Goal: Obtain resource: Obtain resource

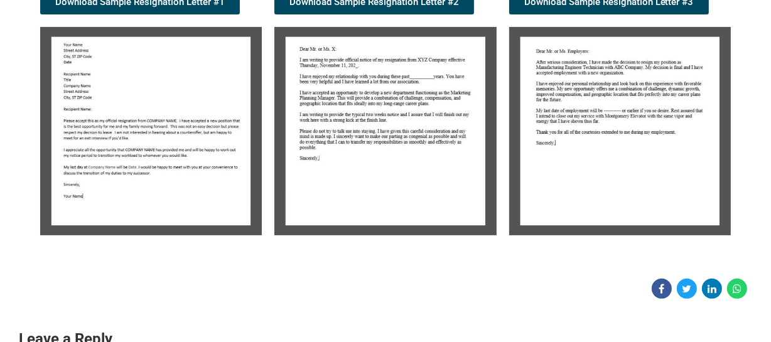
scroll to position [342, 0]
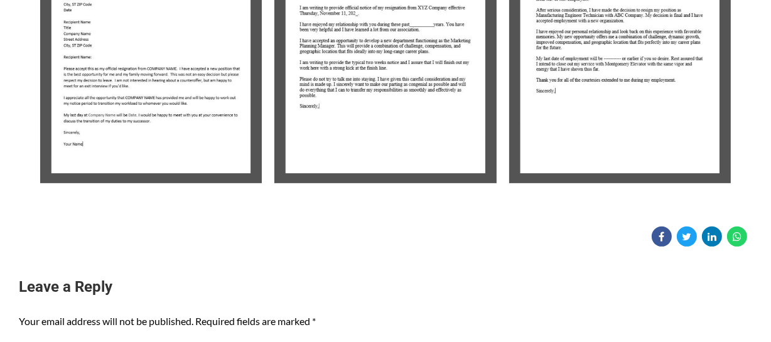
click at [238, 96] on img at bounding box center [151, 79] width 222 height 208
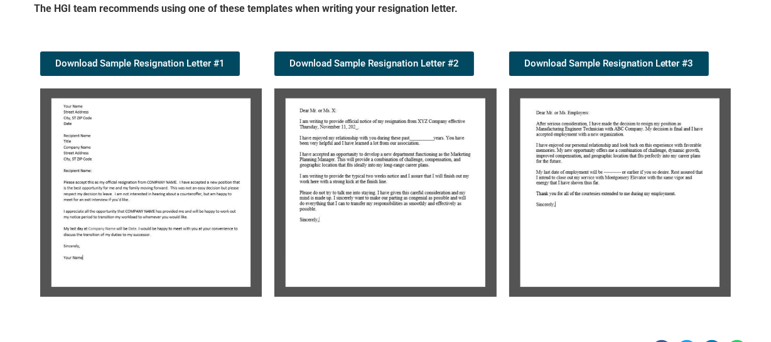
scroll to position [228, 0]
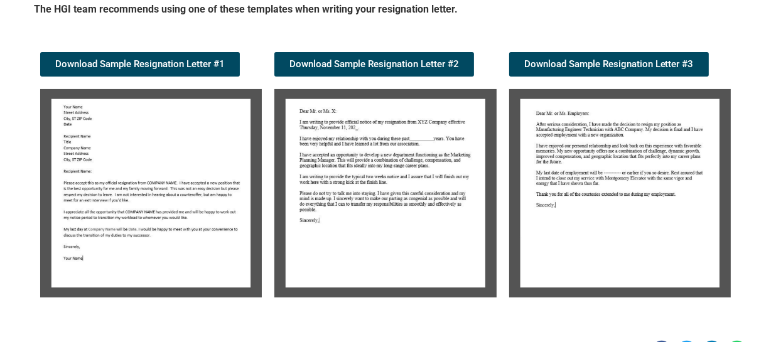
click at [207, 107] on img at bounding box center [151, 193] width 222 height 208
click at [362, 149] on img at bounding box center [385, 193] width 222 height 208
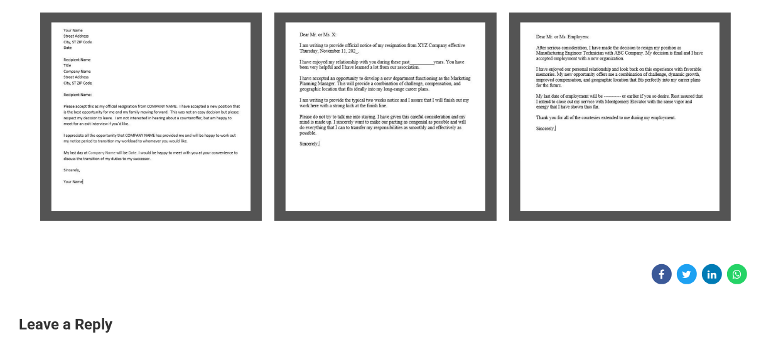
scroll to position [285, 0]
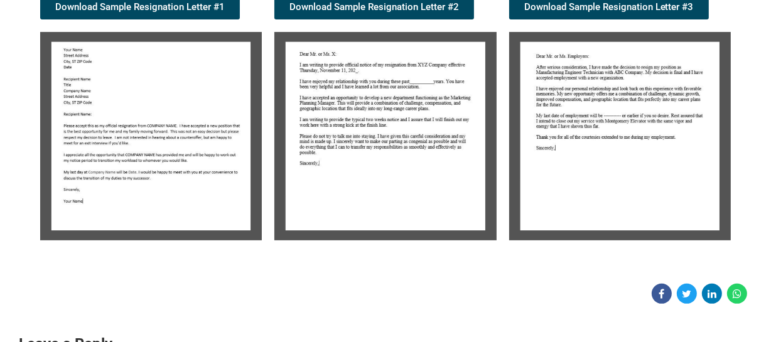
click at [163, 154] on img at bounding box center [151, 136] width 222 height 208
click at [163, 151] on img at bounding box center [151, 136] width 222 height 208
click at [167, 152] on img at bounding box center [151, 136] width 222 height 208
drag, startPoint x: 402, startPoint y: 126, endPoint x: 387, endPoint y: 119, distance: 16.8
click at [400, 125] on img at bounding box center [385, 136] width 222 height 208
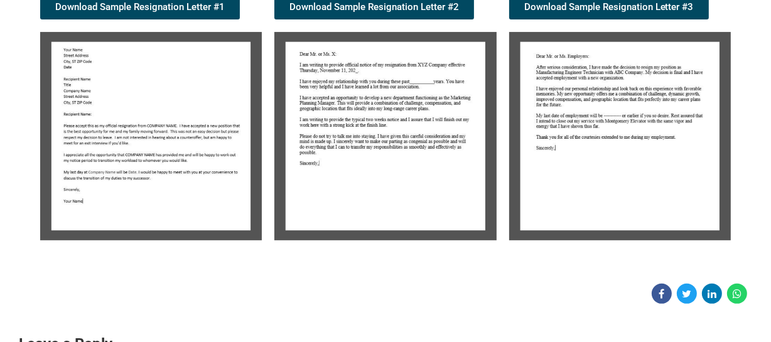
click at [387, 119] on img at bounding box center [385, 136] width 222 height 208
drag, startPoint x: 387, startPoint y: 119, endPoint x: 184, endPoint y: 131, distance: 202.4
click at [383, 119] on img at bounding box center [385, 136] width 222 height 208
click at [144, 131] on img at bounding box center [151, 136] width 222 height 208
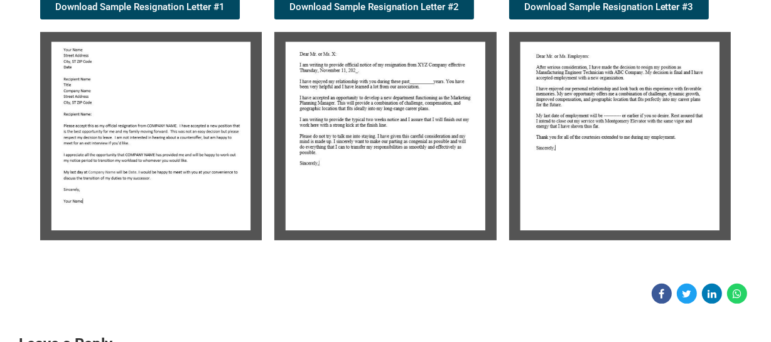
click at [147, 131] on img at bounding box center [151, 136] width 222 height 208
click at [155, 129] on img at bounding box center [151, 136] width 222 height 208
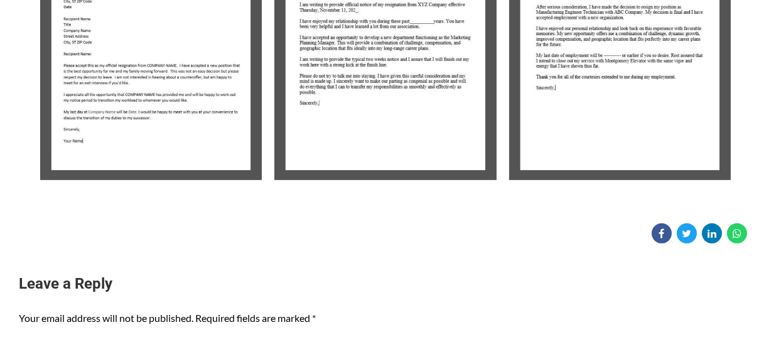
scroll to position [228, 0]
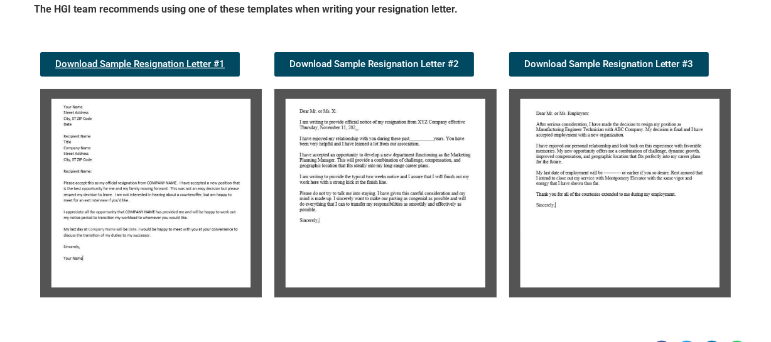
click at [174, 67] on span "Download Sample Resignation Letter #1" at bounding box center [139, 64] width 169 height 9
click at [648, 127] on img at bounding box center [620, 193] width 222 height 208
click at [648, 126] on img at bounding box center [620, 193] width 222 height 208
click at [633, 69] on span "Download Sample Resignation Letter #3" at bounding box center [608, 64] width 169 height 9
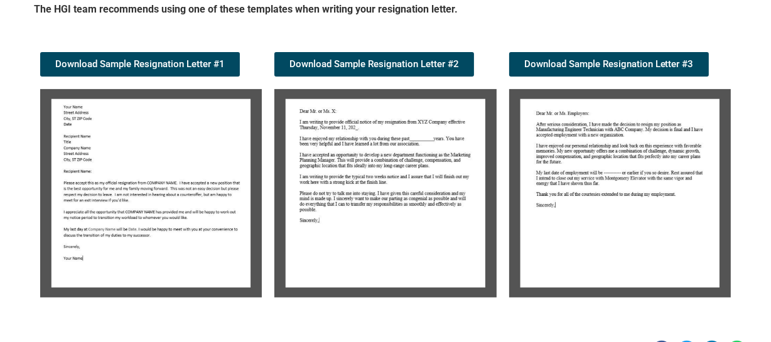
click at [594, 169] on img at bounding box center [620, 193] width 222 height 208
click at [593, 169] on img at bounding box center [620, 193] width 222 height 208
click at [219, 179] on img at bounding box center [151, 193] width 222 height 208
click at [214, 175] on img at bounding box center [151, 193] width 222 height 208
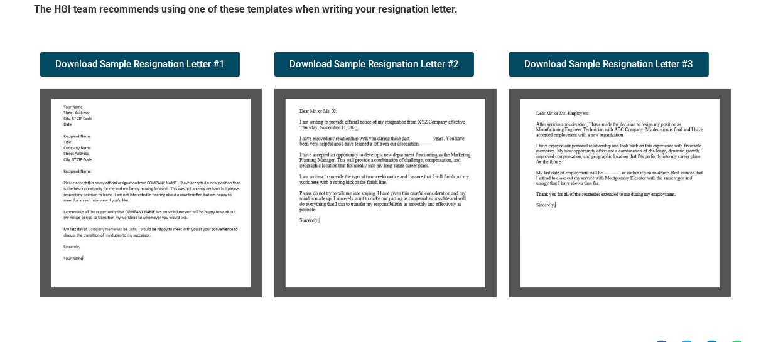
click at [214, 175] on img at bounding box center [151, 193] width 222 height 208
click at [198, 169] on img at bounding box center [151, 193] width 222 height 208
click at [403, 177] on img at bounding box center [385, 193] width 222 height 208
click at [402, 178] on img at bounding box center [385, 193] width 222 height 208
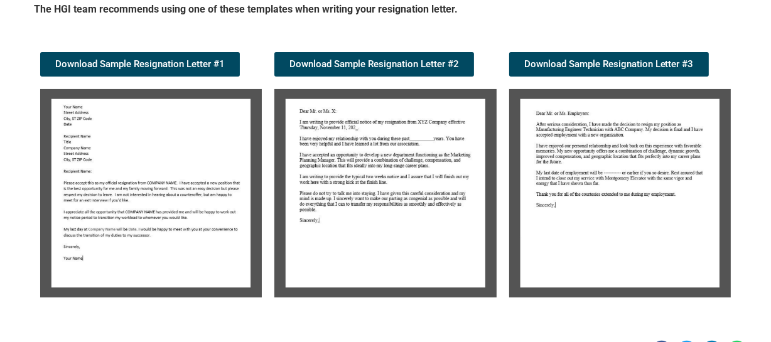
click at [626, 204] on img at bounding box center [620, 193] width 222 height 208
click at [616, 191] on img at bounding box center [620, 193] width 222 height 208
click at [615, 199] on img at bounding box center [620, 193] width 222 height 208
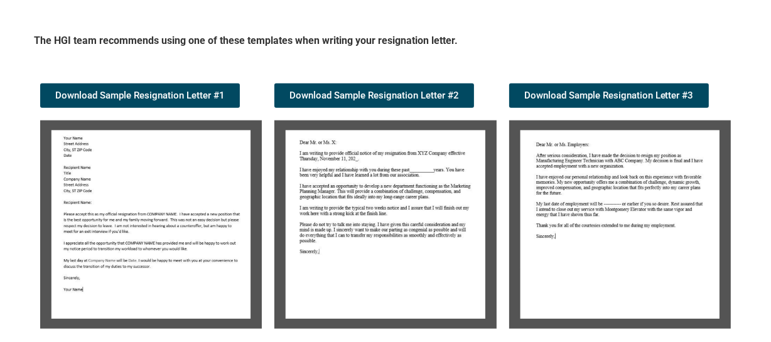
scroll to position [0, 0]
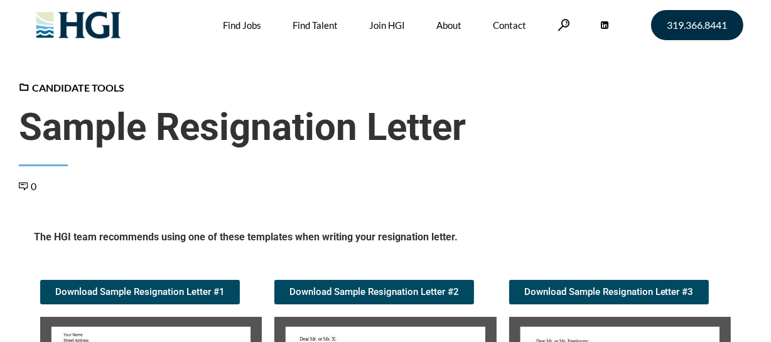
drag, startPoint x: 621, startPoint y: 114, endPoint x: 630, endPoint y: 113, distance: 8.9
click at [626, 113] on span "Sample Resignation Letter" at bounding box center [385, 127] width 733 height 45
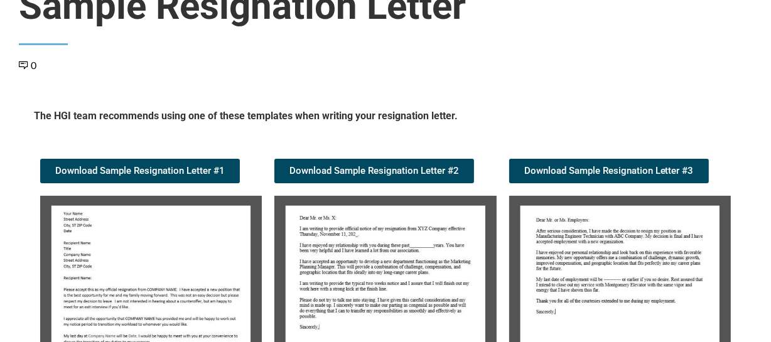
scroll to position [285, 0]
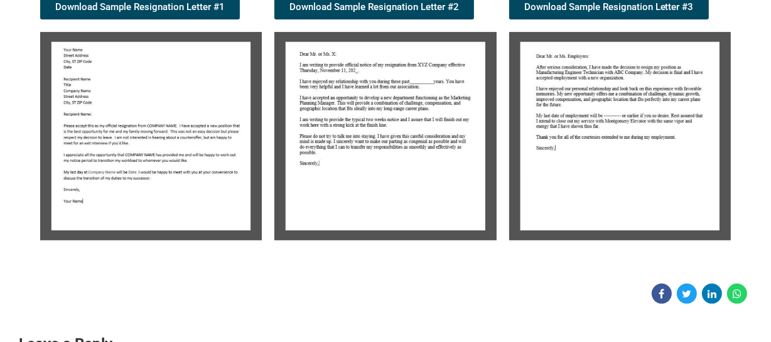
click at [395, 156] on img at bounding box center [385, 136] width 222 height 208
click at [408, 142] on img at bounding box center [385, 136] width 222 height 208
click at [407, 142] on img at bounding box center [385, 136] width 222 height 208
click at [412, 142] on img at bounding box center [385, 136] width 222 height 208
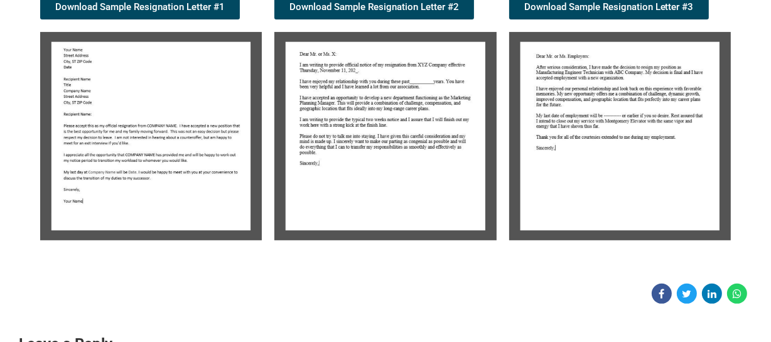
click at [414, 142] on img at bounding box center [385, 136] width 222 height 208
click at [609, 132] on img at bounding box center [620, 136] width 222 height 208
click at [608, 132] on img at bounding box center [620, 136] width 222 height 208
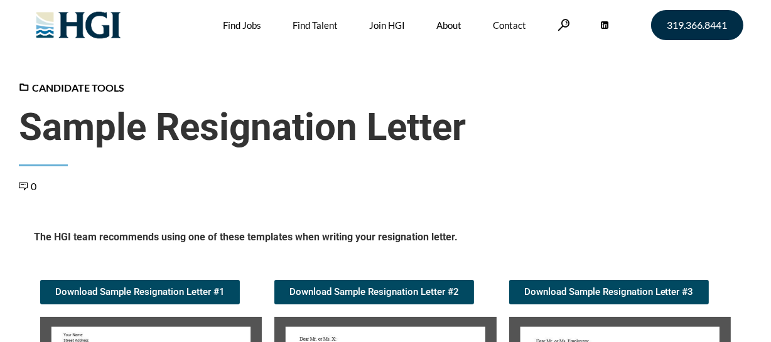
scroll to position [228, 0]
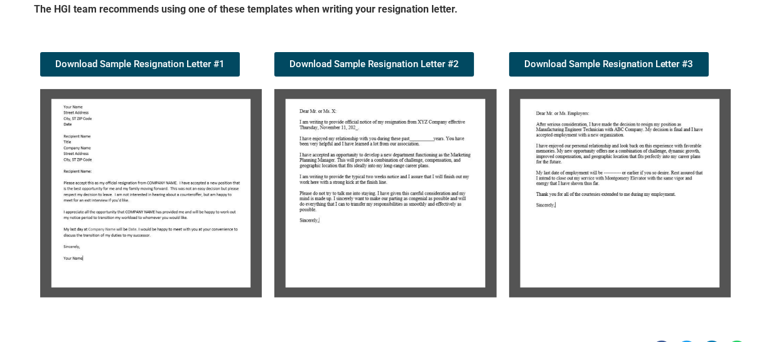
click at [402, 216] on img at bounding box center [385, 193] width 222 height 208
click at [403, 216] on img at bounding box center [385, 193] width 222 height 208
click at [137, 183] on img at bounding box center [151, 193] width 222 height 208
click at [138, 183] on img at bounding box center [151, 193] width 222 height 208
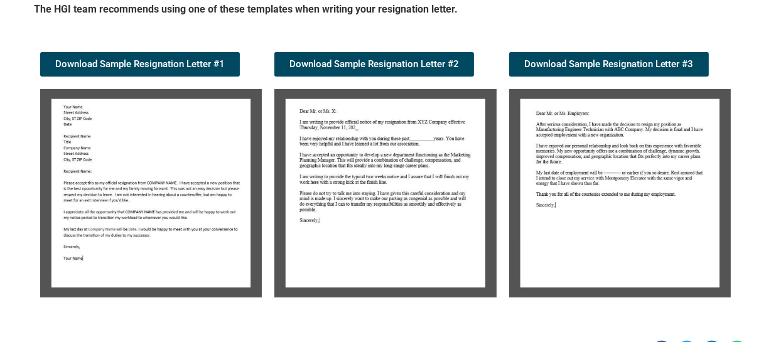
click at [151, 175] on img at bounding box center [151, 193] width 222 height 208
click at [413, 69] on span "Download Sample Resignation Letter #2" at bounding box center [373, 64] width 169 height 9
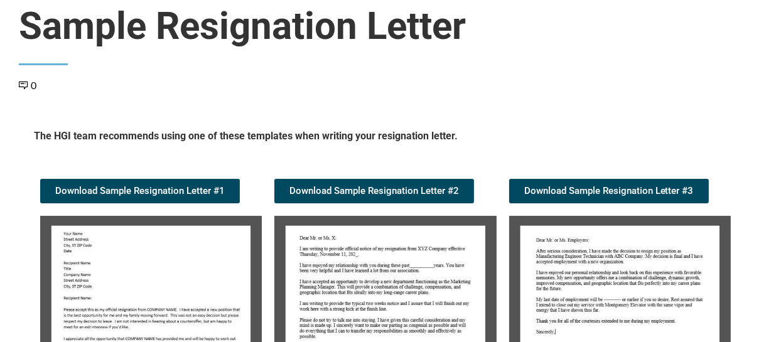
scroll to position [228, 0]
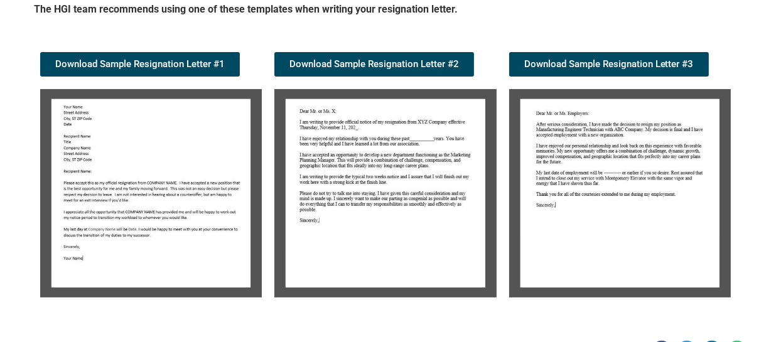
click at [430, 151] on img at bounding box center [385, 193] width 222 height 208
click at [408, 149] on img at bounding box center [385, 193] width 222 height 208
click at [407, 149] on img at bounding box center [385, 193] width 222 height 208
click at [394, 154] on img at bounding box center [385, 193] width 222 height 208
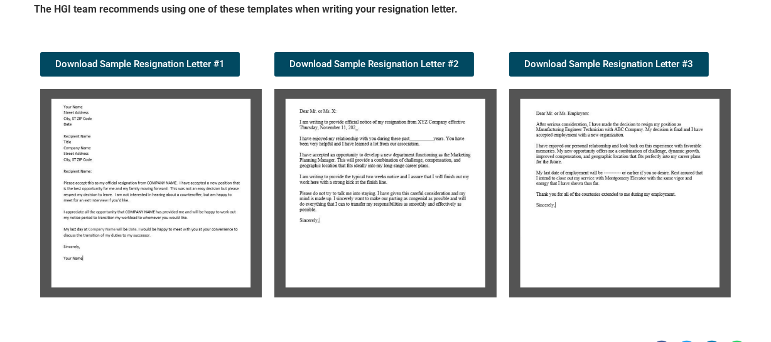
click at [396, 156] on img at bounding box center [385, 193] width 222 height 208
click at [392, 66] on span "Download Sample Resignation Letter #2" at bounding box center [373, 64] width 169 height 9
click at [502, 37] on div "The HGI team recommends using one of these templates when writing your resignat…" at bounding box center [385, 153] width 715 height 314
click at [493, 24] on div "The HGI team recommends using one of these templates when writing your resignat…" at bounding box center [385, 18] width 703 height 31
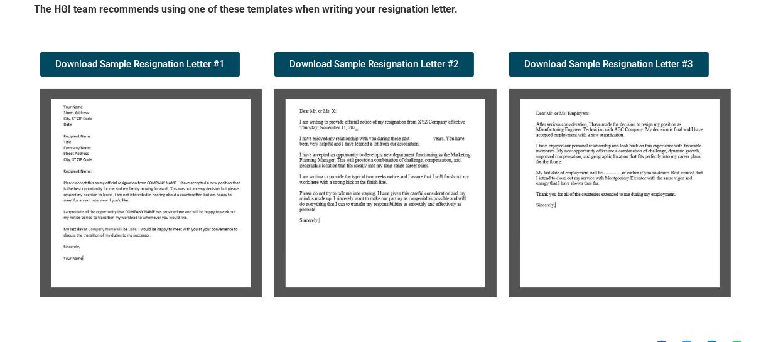
click at [387, 164] on img at bounding box center [385, 193] width 222 height 208
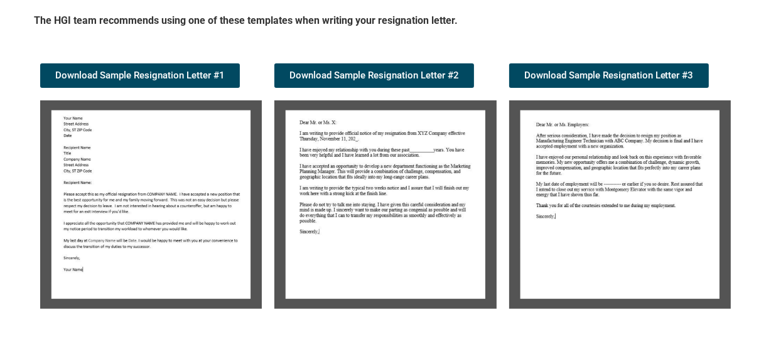
scroll to position [114, 0]
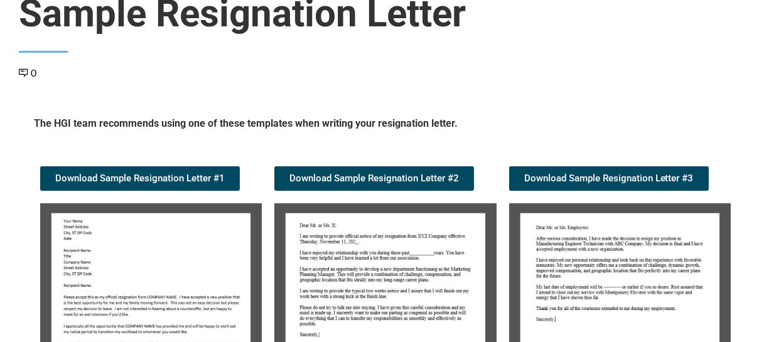
click at [376, 279] on img at bounding box center [385, 307] width 222 height 208
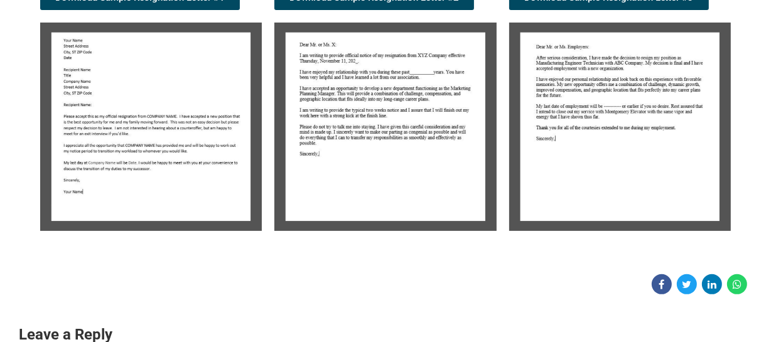
scroll to position [0, 0]
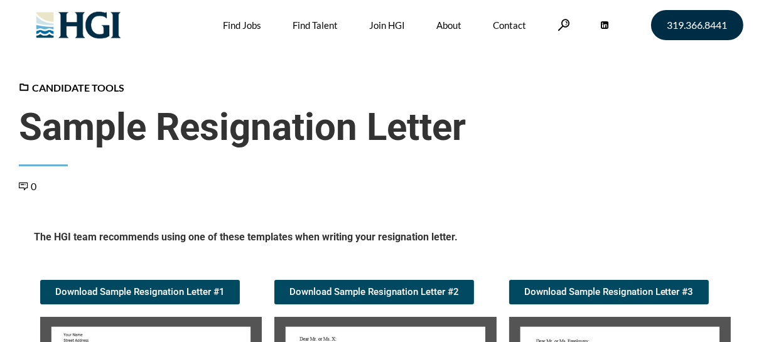
click at [576, 137] on span "Sample Resignation Letter" at bounding box center [385, 127] width 733 height 45
click at [575, 106] on span "Sample Resignation Letter" at bounding box center [385, 127] width 733 height 45
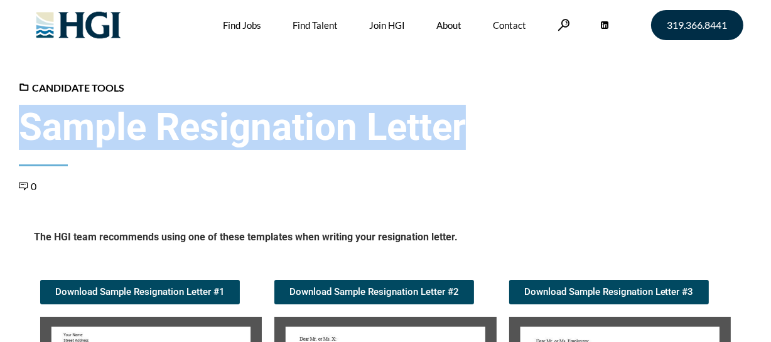
drag, startPoint x: 715, startPoint y: 94, endPoint x: 762, endPoint y: 104, distance: 48.0
click at [715, 97] on header "Candidate Tools Sample Resignation Letter 0" at bounding box center [385, 137] width 733 height 114
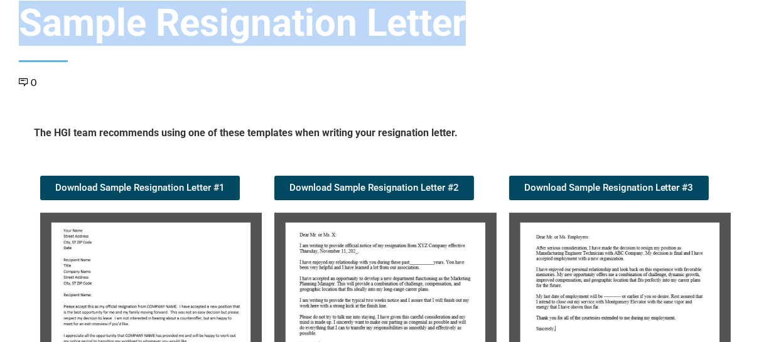
scroll to position [228, 0]
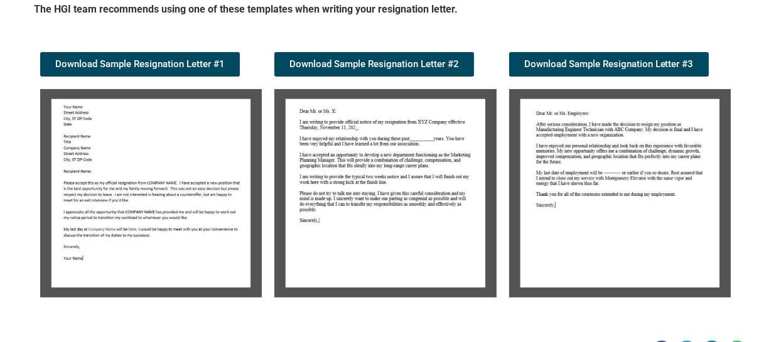
click at [403, 160] on img at bounding box center [385, 193] width 222 height 208
click at [403, 156] on img at bounding box center [385, 193] width 222 height 208
click at [385, 132] on img at bounding box center [385, 193] width 222 height 208
click at [362, 125] on img at bounding box center [385, 193] width 222 height 208
click at [169, 161] on img at bounding box center [151, 193] width 222 height 208
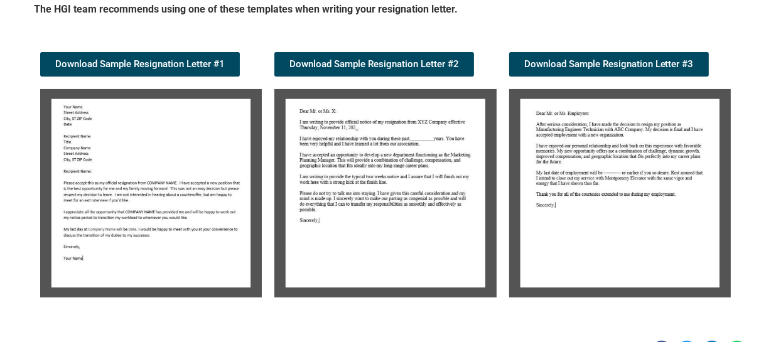
click at [169, 161] on img at bounding box center [151, 193] width 222 height 208
click at [403, 158] on img at bounding box center [385, 193] width 222 height 208
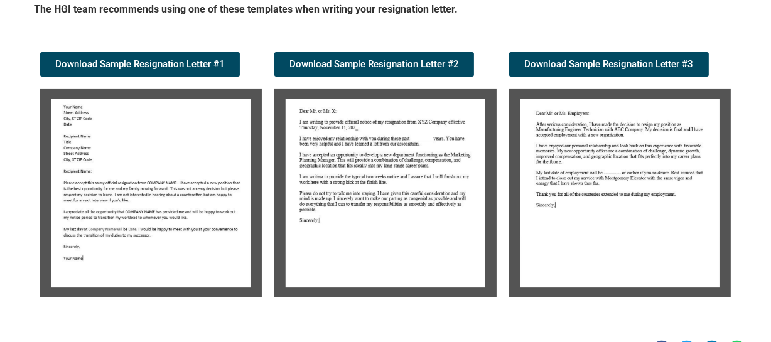
click at [403, 158] on img at bounding box center [385, 193] width 222 height 208
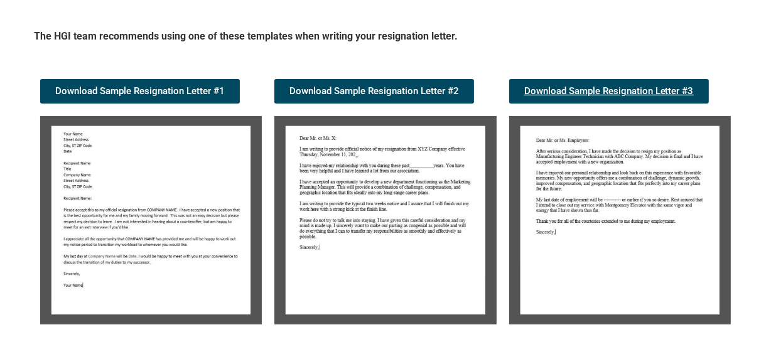
scroll to position [285, 0]
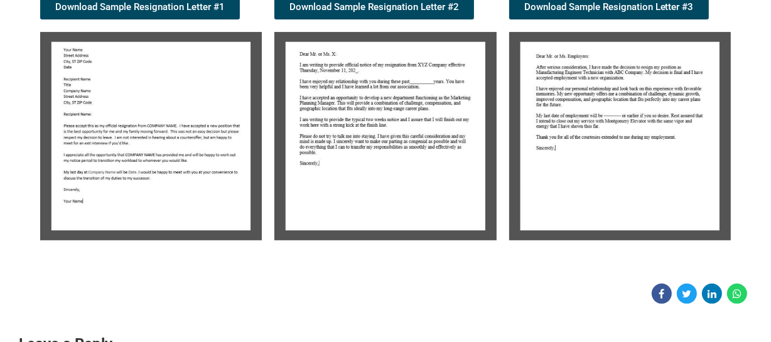
click at [633, 176] on img at bounding box center [620, 136] width 222 height 208
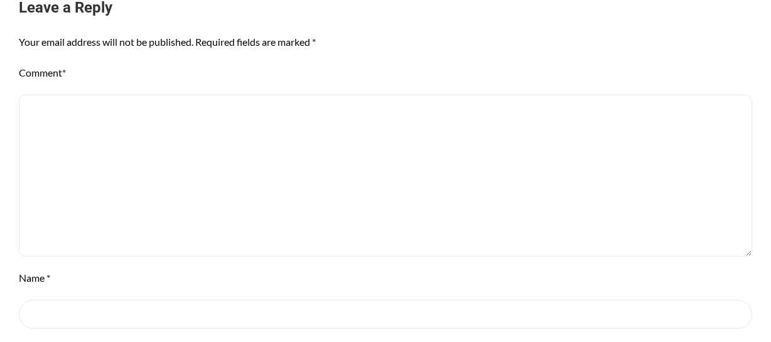
scroll to position [798, 0]
